Goal: Task Accomplishment & Management: Manage account settings

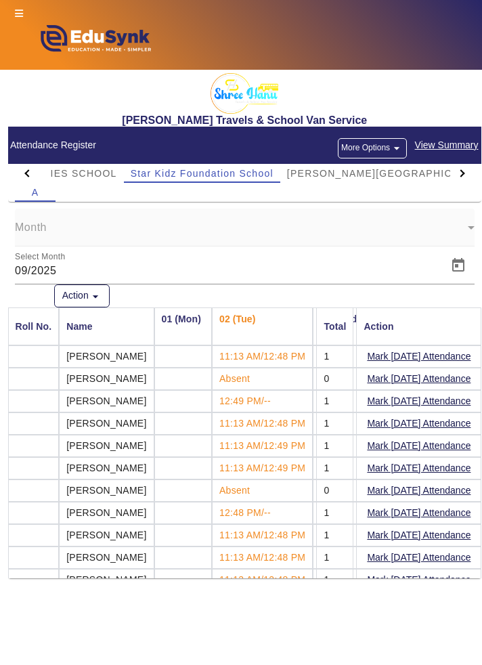
scroll to position [53, 0]
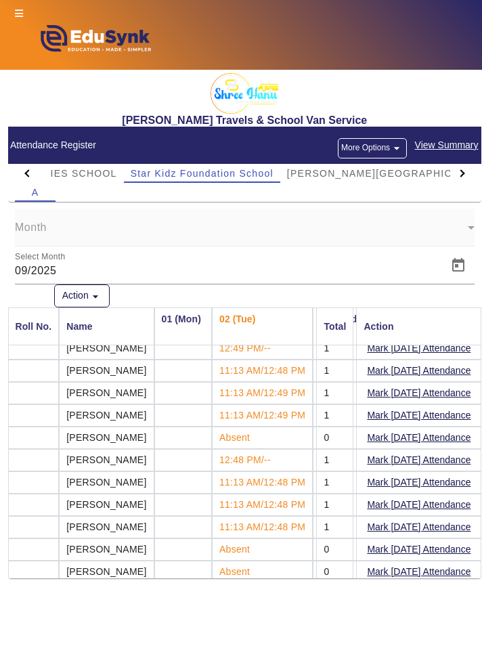
click at [468, 176] on div at bounding box center [462, 173] width 24 height 19
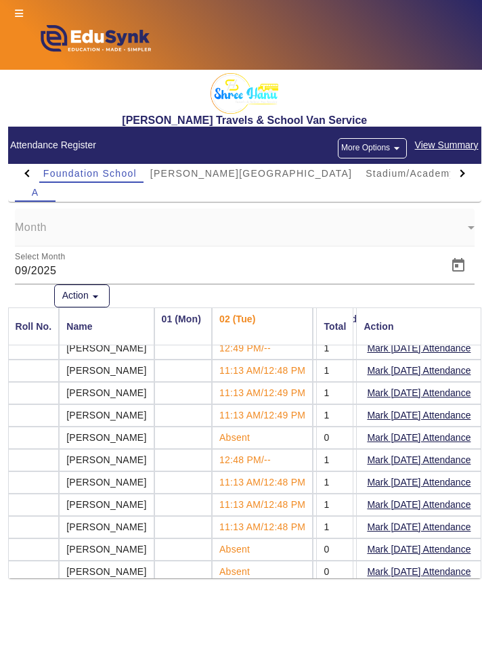
click at [469, 168] on div at bounding box center [462, 173] width 24 height 19
click at [468, 173] on div at bounding box center [462, 173] width 24 height 19
click at [26, 183] on div "A" at bounding box center [35, 192] width 41 height 19
click at [17, 169] on div at bounding box center [27, 173] width 24 height 19
click at [20, 175] on div at bounding box center [27, 173] width 24 height 19
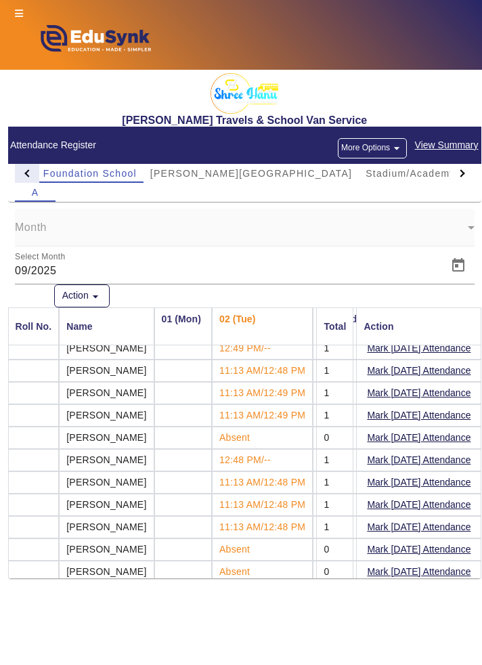
click at [15, 165] on div at bounding box center [27, 173] width 24 height 19
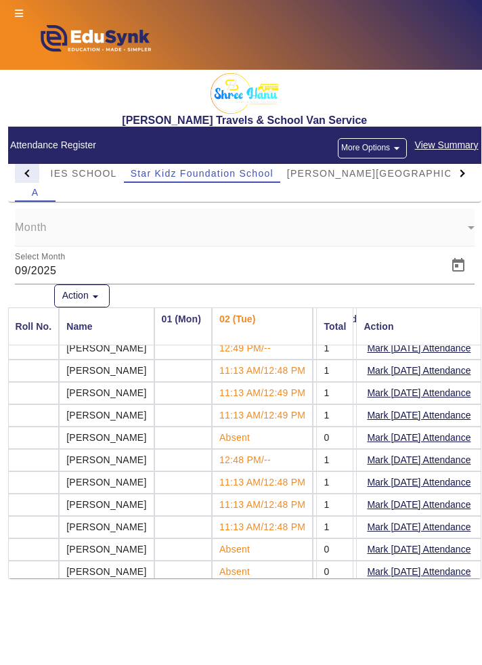
click at [23, 170] on div at bounding box center [27, 173] width 24 height 19
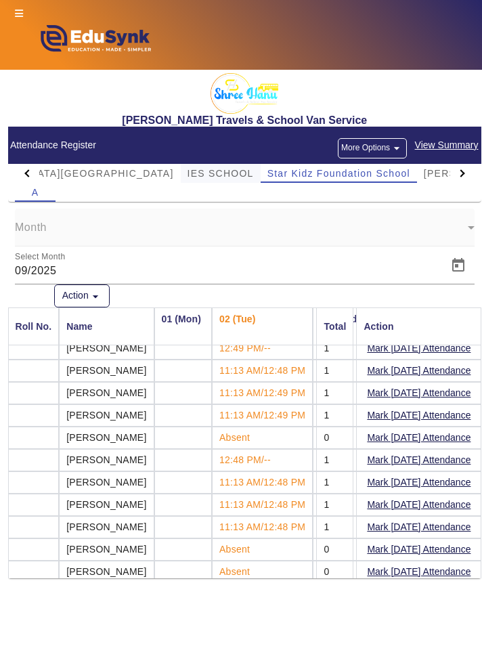
click at [188, 173] on span "IES SCHOOL" at bounding box center [221, 173] width 66 height 9
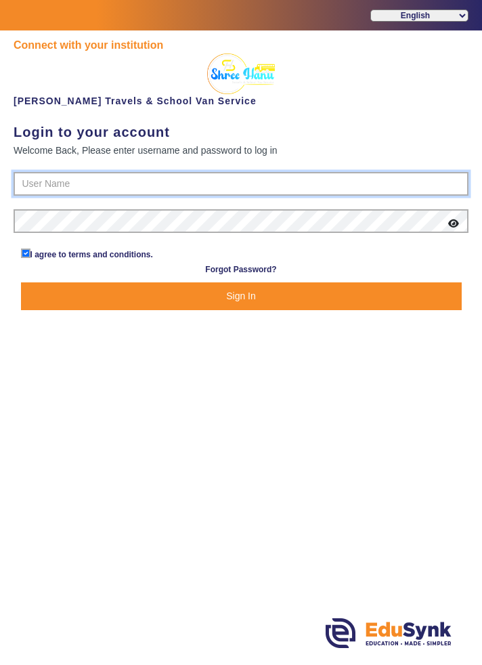
click at [89, 179] on input "text" at bounding box center [241, 184] width 455 height 24
type input "9713429926"
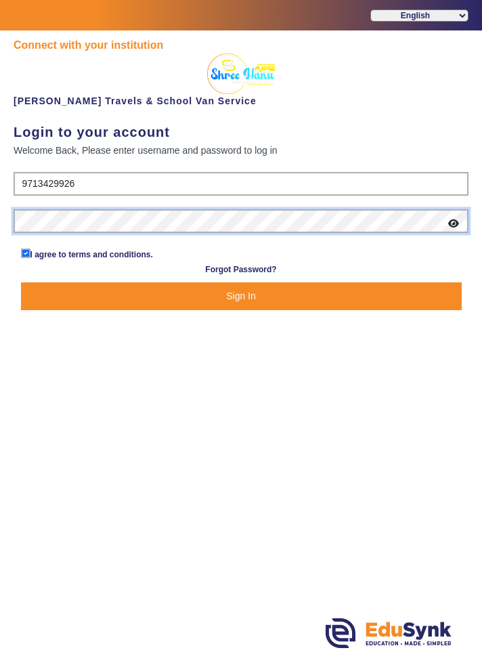
click at [21, 282] on button "Sign In" at bounding box center [241, 296] width 441 height 28
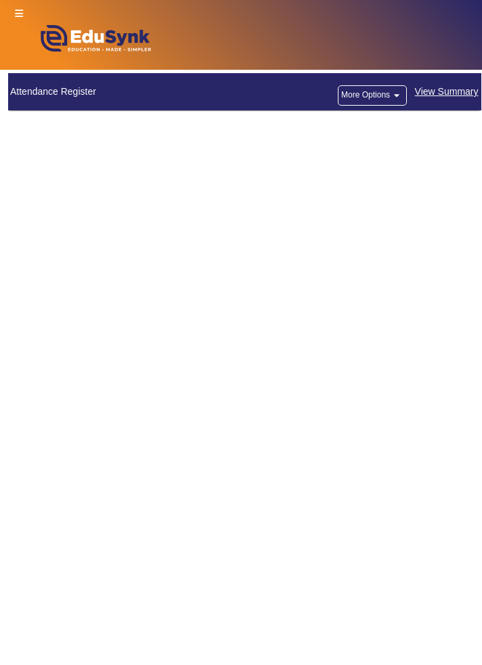
click at [375, 279] on main "X Administrator Dashboard Attendance Register More Options arrow_drop_down View…" at bounding box center [241, 367] width 482 height 595
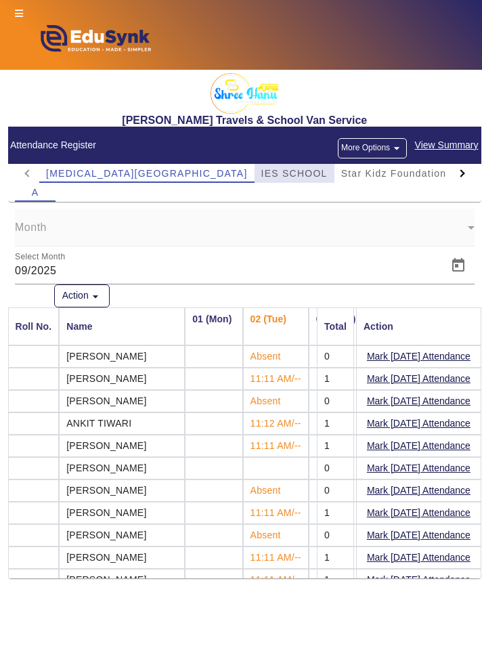
click at [261, 169] on span "IES SCHOOL" at bounding box center [294, 173] width 66 height 9
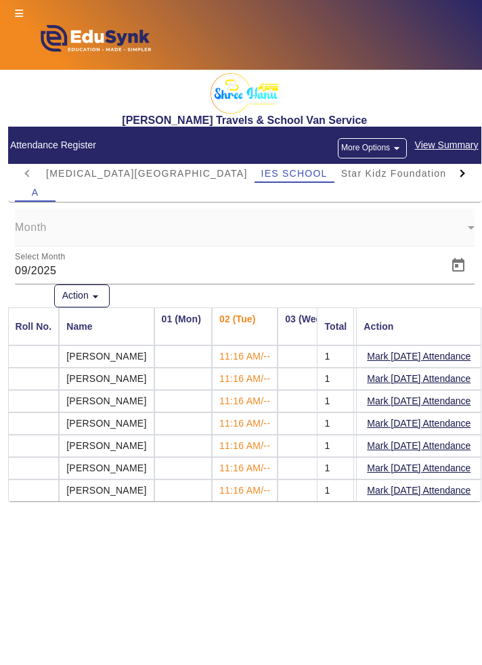
click at [184, 365] on td at bounding box center [183, 356] width 58 height 22
click at [184, 366] on td at bounding box center [183, 356] width 58 height 22
click at [181, 362] on td at bounding box center [183, 356] width 58 height 22
click at [478, 573] on main "X Administrator Dashboard Administration Institution Institution Details Sessio…" at bounding box center [241, 367] width 482 height 595
click at [188, 347] on td at bounding box center [183, 356] width 58 height 22
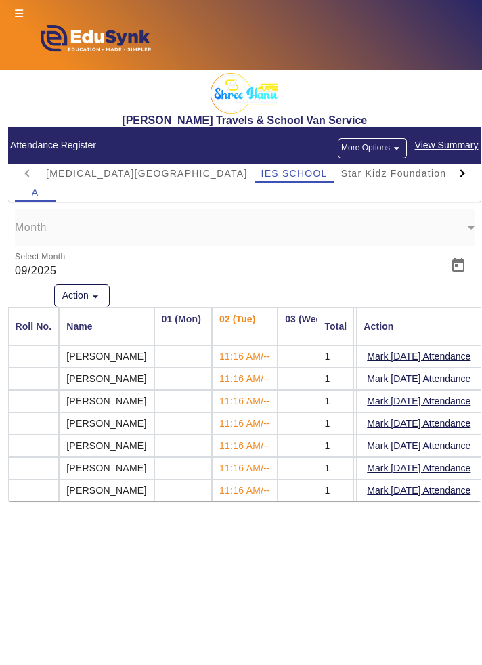
click at [297, 355] on td at bounding box center [307, 356] width 58 height 22
click at [293, 379] on td at bounding box center [307, 379] width 58 height 22
click at [298, 400] on td at bounding box center [307, 401] width 58 height 22
click at [329, 487] on mat-cell "1" at bounding box center [335, 490] width 37 height 22
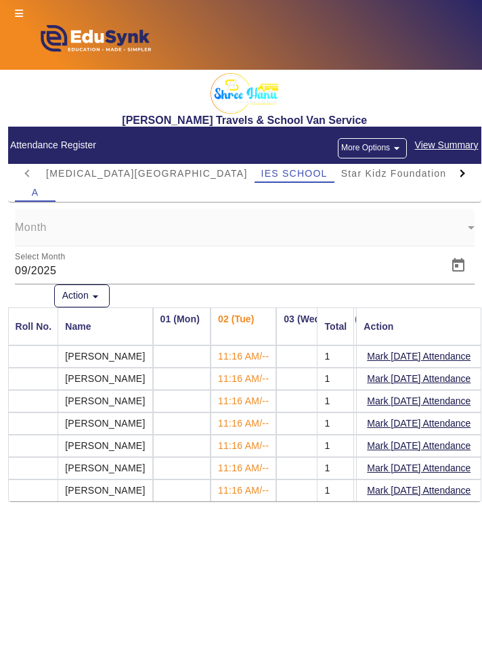
click at [190, 378] on td at bounding box center [182, 379] width 58 height 22
click at [477, 538] on main "X Administrator Dashboard Administration Institution Institution Details Sessio…" at bounding box center [241, 367] width 482 height 595
click at [190, 421] on td at bounding box center [182, 423] width 58 height 22
click at [194, 442] on td at bounding box center [182, 446] width 58 height 22
click at [189, 460] on td at bounding box center [182, 468] width 58 height 22
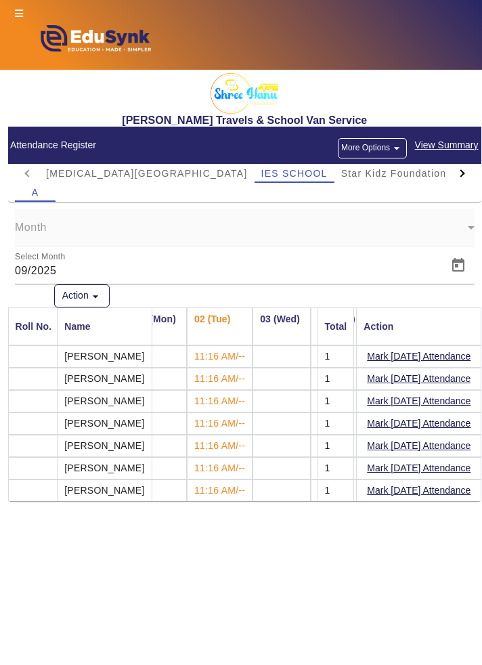
scroll to position [0, 26]
click at [126, 171] on span "[MEDICAL_DATA][GEOGRAPHIC_DATA]" at bounding box center [147, 173] width 202 height 9
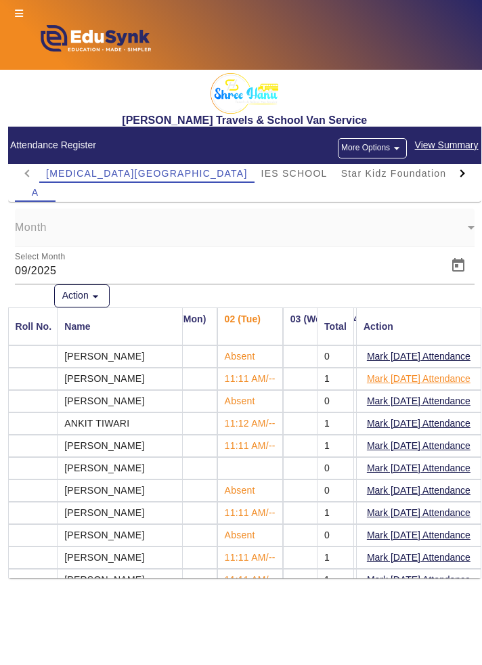
click at [447, 377] on button "Mark [DATE] Attendance" at bounding box center [419, 378] width 106 height 17
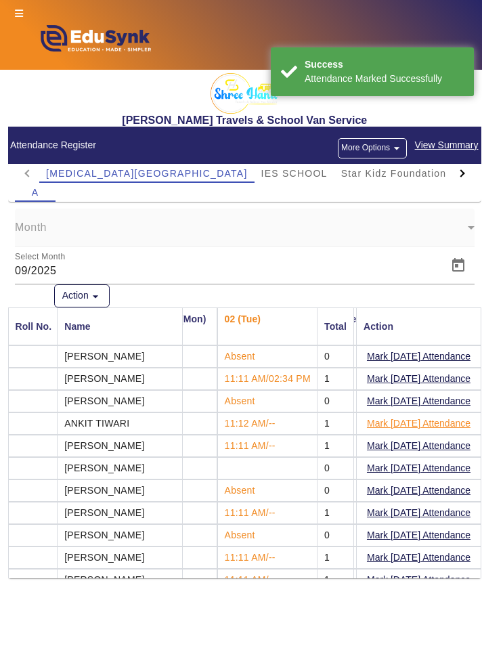
click at [453, 422] on button "Mark [DATE] Attendance" at bounding box center [419, 423] width 106 height 17
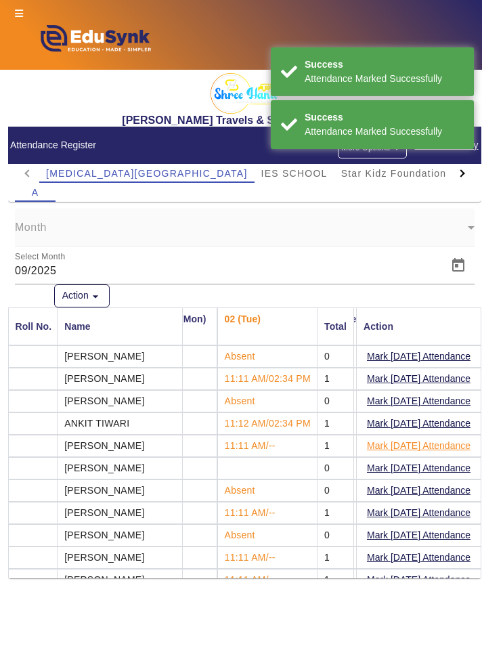
click at [450, 445] on button "Mark [DATE] Attendance" at bounding box center [419, 445] width 106 height 17
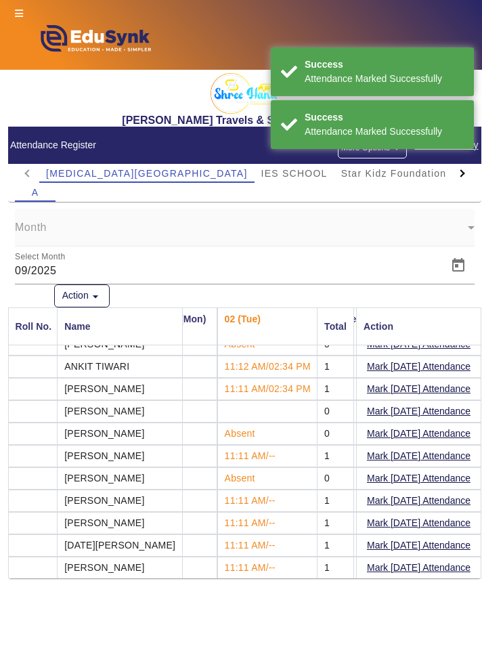
scroll to position [60, 26]
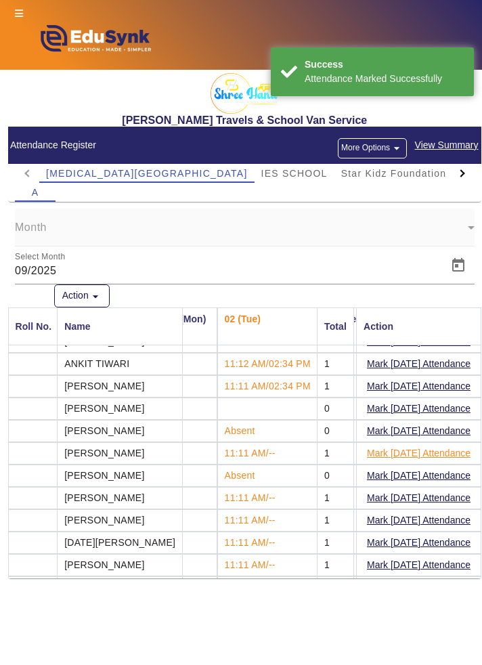
click at [429, 449] on button "Mark [DATE] Attendance" at bounding box center [419, 453] width 106 height 17
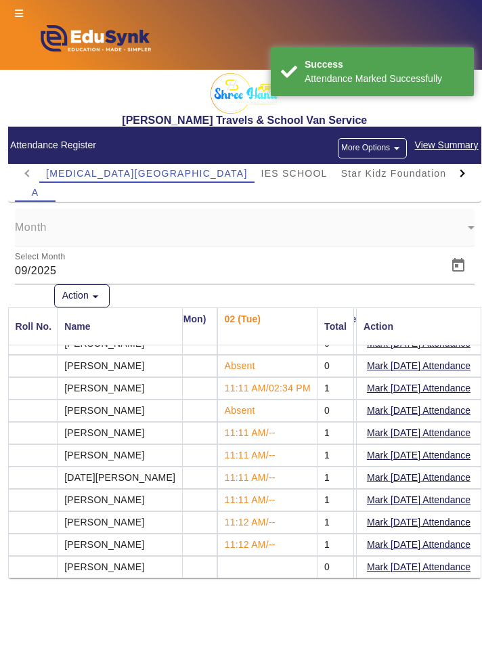
scroll to position [128, 26]
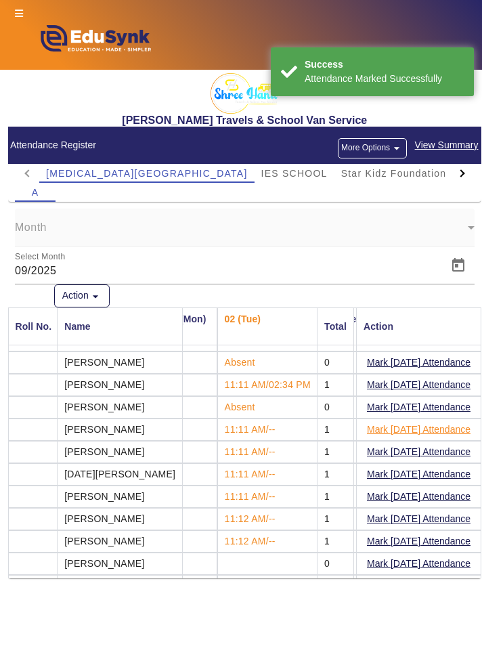
click at [439, 425] on button "Mark [DATE] Attendance" at bounding box center [419, 429] width 106 height 17
click at [431, 450] on button "Mark [DATE] Attendance" at bounding box center [419, 451] width 106 height 17
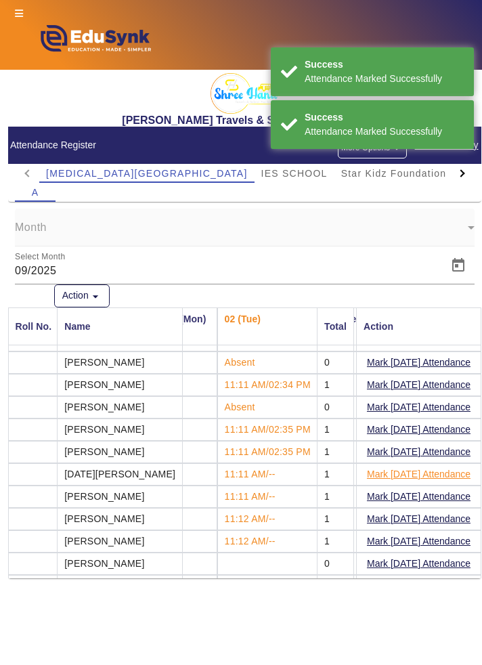
click at [435, 473] on button "Mark [DATE] Attendance" at bounding box center [419, 474] width 106 height 17
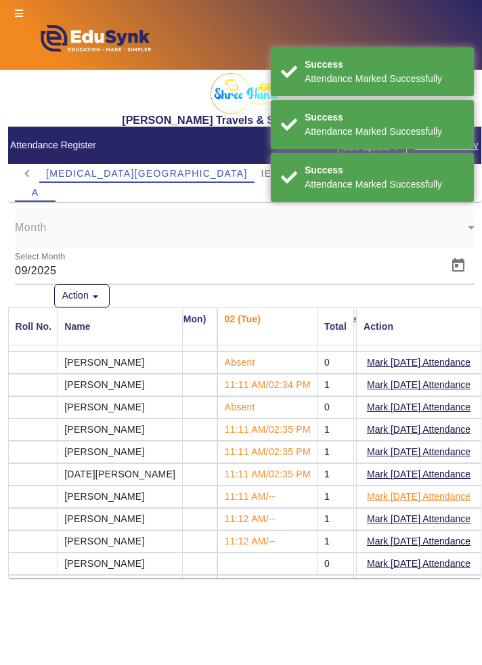
click at [430, 497] on button "Mark [DATE] Attendance" at bounding box center [419, 496] width 106 height 17
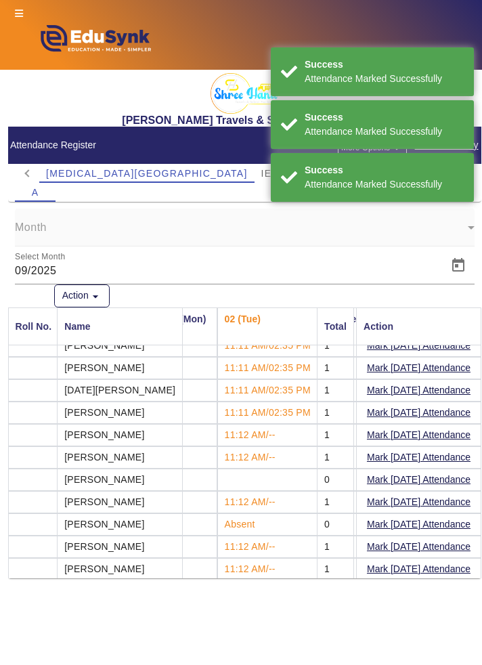
scroll to position [213, 26]
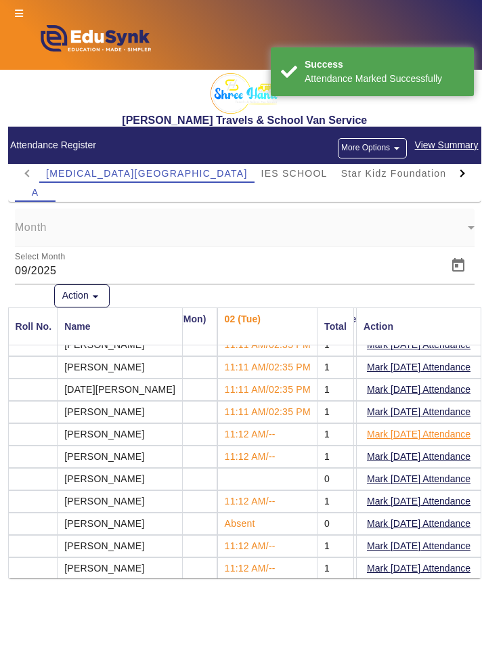
click at [431, 434] on button "Mark [DATE] Attendance" at bounding box center [419, 434] width 106 height 17
click at [437, 453] on button "Mark [DATE] Attendance" at bounding box center [419, 456] width 106 height 17
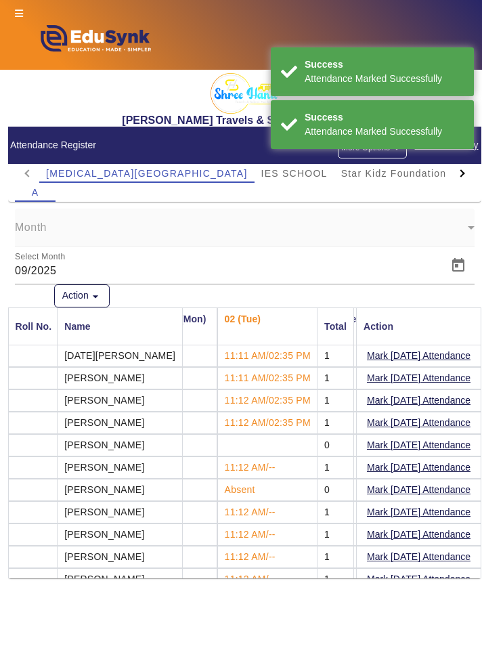
scroll to position [250, 26]
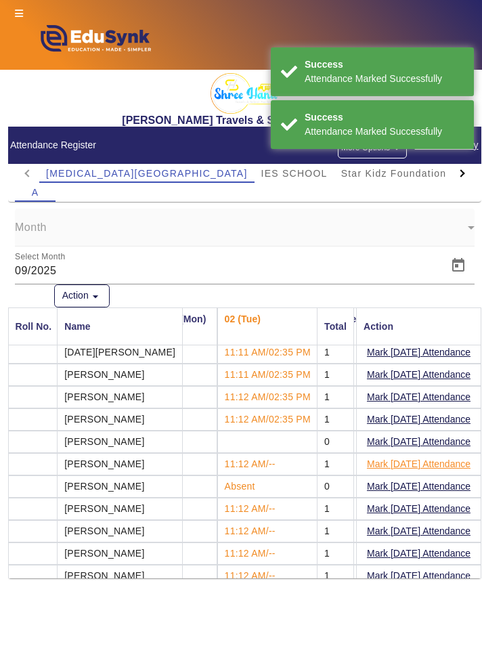
click at [425, 460] on button "Mark [DATE] Attendance" at bounding box center [419, 464] width 106 height 17
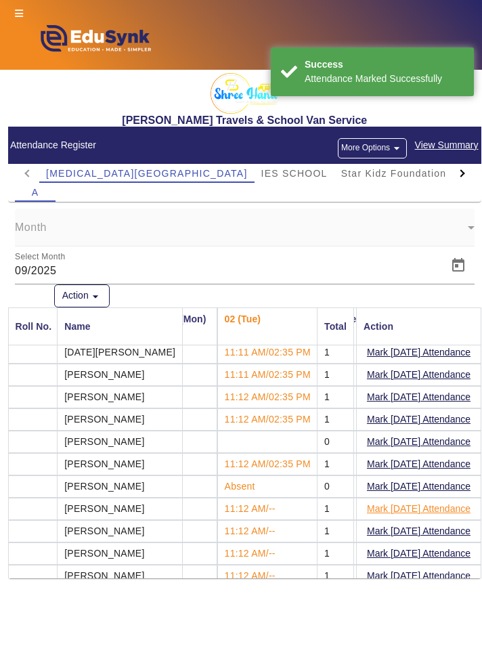
click at [427, 505] on button "Mark [DATE] Attendance" at bounding box center [419, 508] width 106 height 17
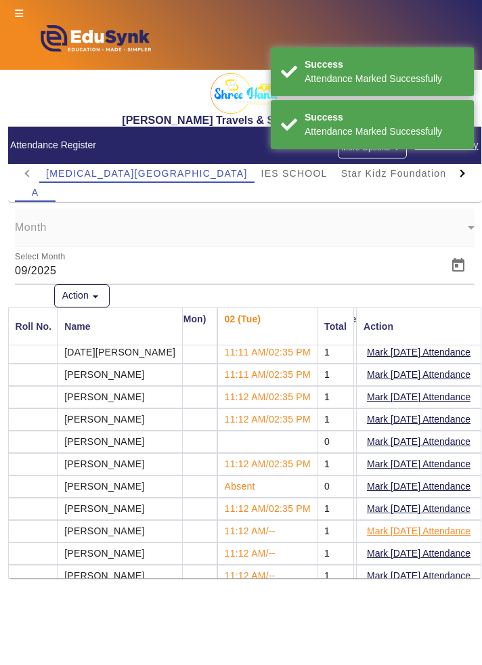
click at [434, 529] on button "Mark [DATE] Attendance" at bounding box center [419, 531] width 106 height 17
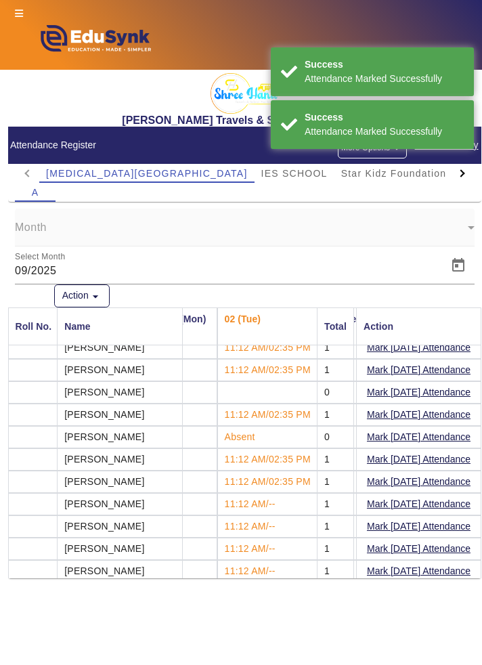
scroll to position [300, 26]
click at [431, 496] on button "Mark [DATE] Attendance" at bounding box center [419, 503] width 106 height 17
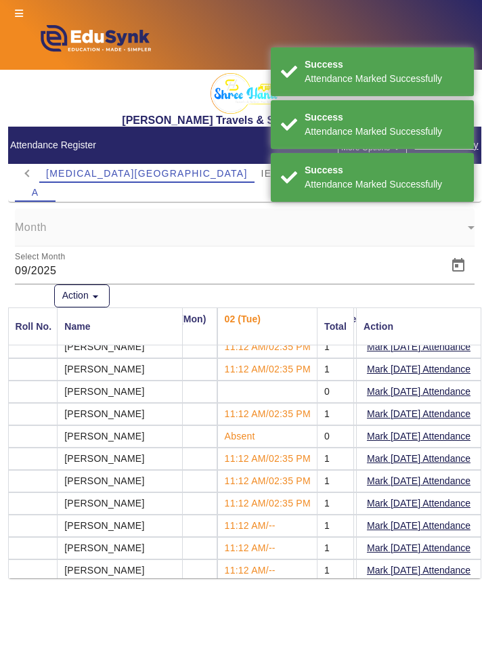
scroll to position [317, 26]
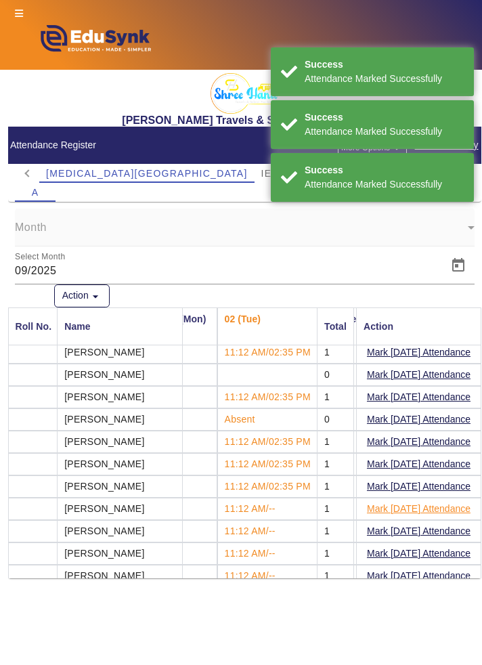
click at [433, 501] on button "Mark [DATE] Attendance" at bounding box center [419, 508] width 106 height 17
click at [439, 525] on button "Mark [DATE] Attendance" at bounding box center [419, 531] width 106 height 17
click at [436, 545] on button "Mark [DATE] Attendance" at bounding box center [419, 553] width 106 height 17
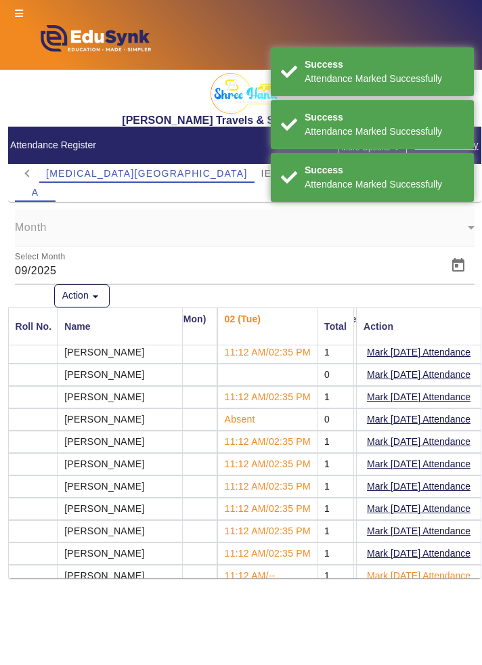
click at [431, 569] on button "Mark [DATE] Attendance" at bounding box center [419, 575] width 106 height 17
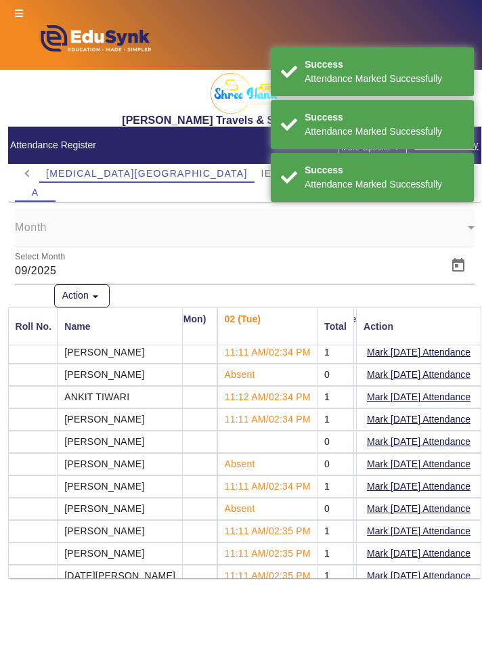
scroll to position [0, 26]
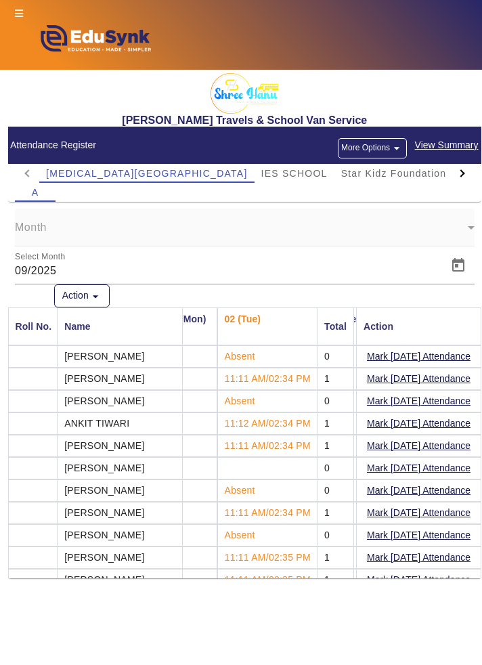
click at [471, 176] on div at bounding box center [462, 173] width 24 height 19
click at [464, 178] on div at bounding box center [462, 173] width 24 height 19
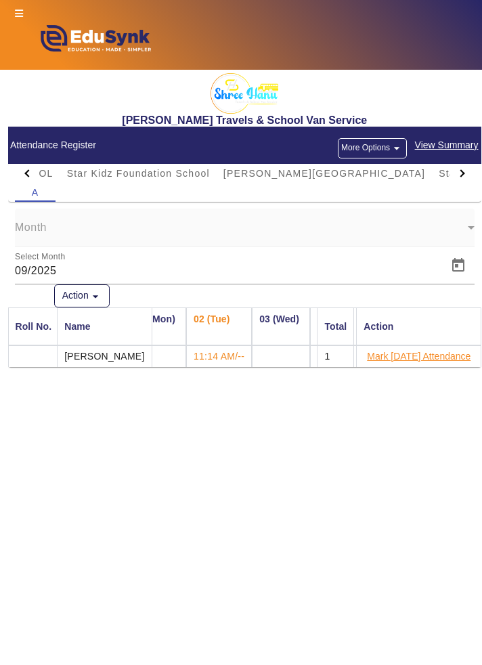
click at [416, 356] on button "Mark [DATE] Attendance" at bounding box center [419, 356] width 106 height 17
click at [460, 173] on div at bounding box center [460, 172] width 7 height 7
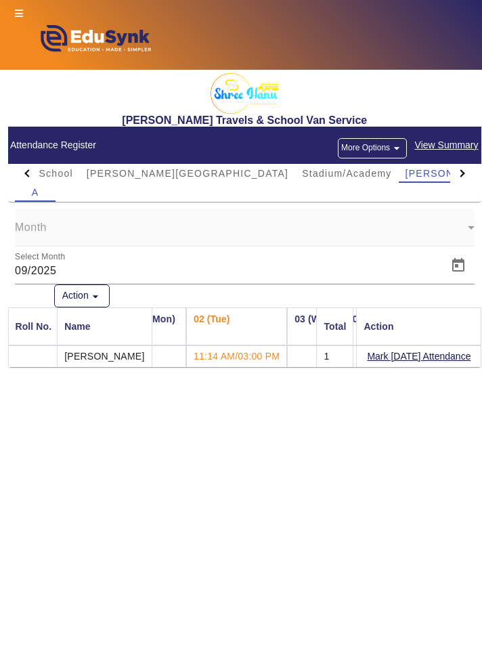
click at [462, 181] on div at bounding box center [462, 173] width 24 height 19
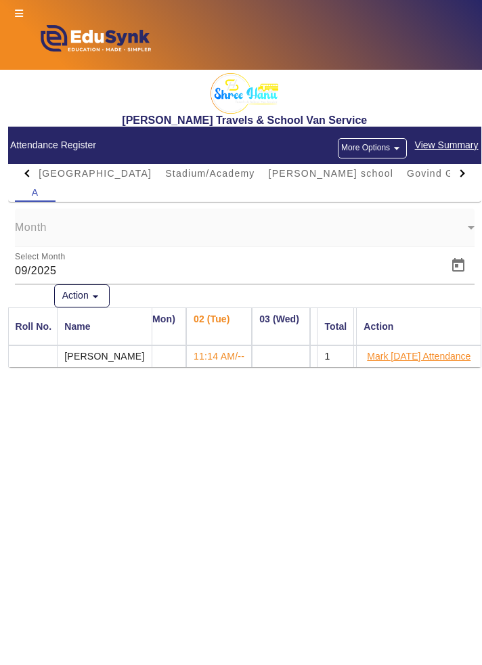
click at [422, 358] on button "Mark [DATE] Attendance" at bounding box center [419, 356] width 106 height 17
